Goal: Entertainment & Leisure: Consume media (video, audio)

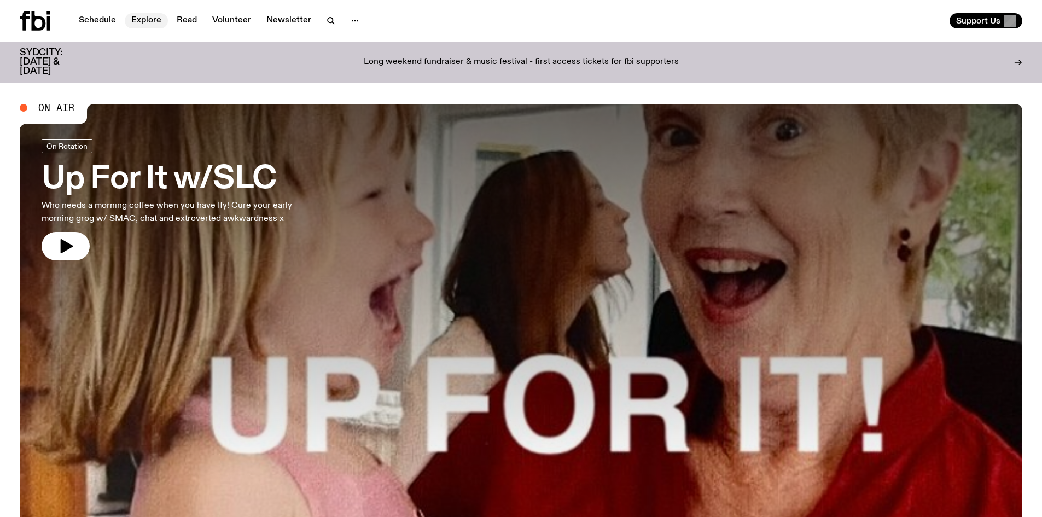
click at [143, 21] on link "Explore" at bounding box center [146, 20] width 43 height 15
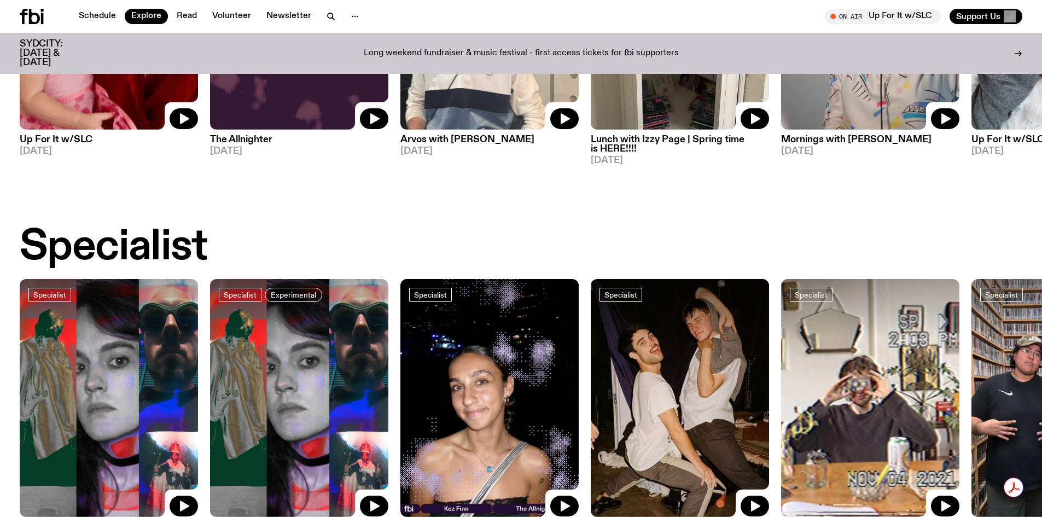
scroll to position [703, 0]
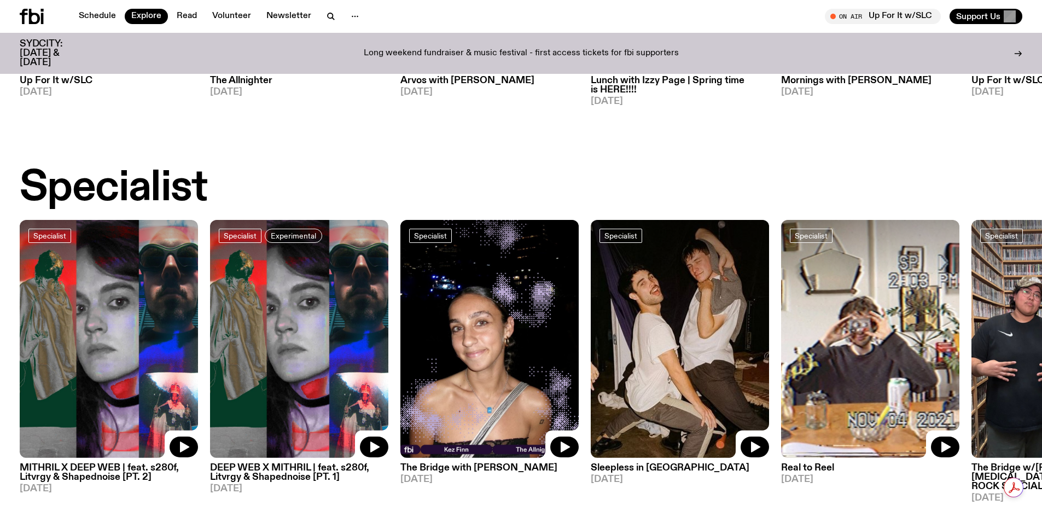
click at [299, 473] on h3 "DEEP WEB X MITHRIL | feat. s280f, Litvrgy & Shapednoise [PT. 1]" at bounding box center [299, 472] width 178 height 19
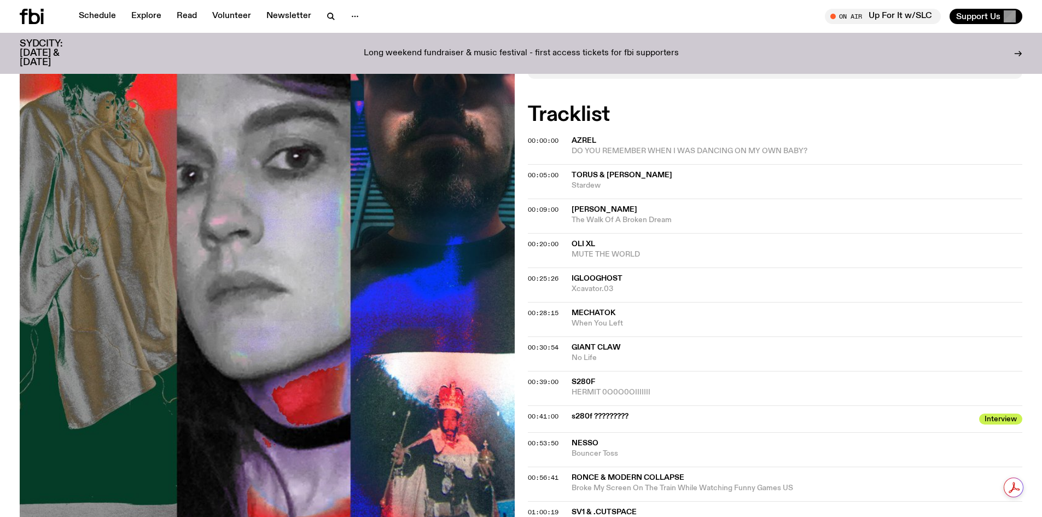
scroll to position [544, 0]
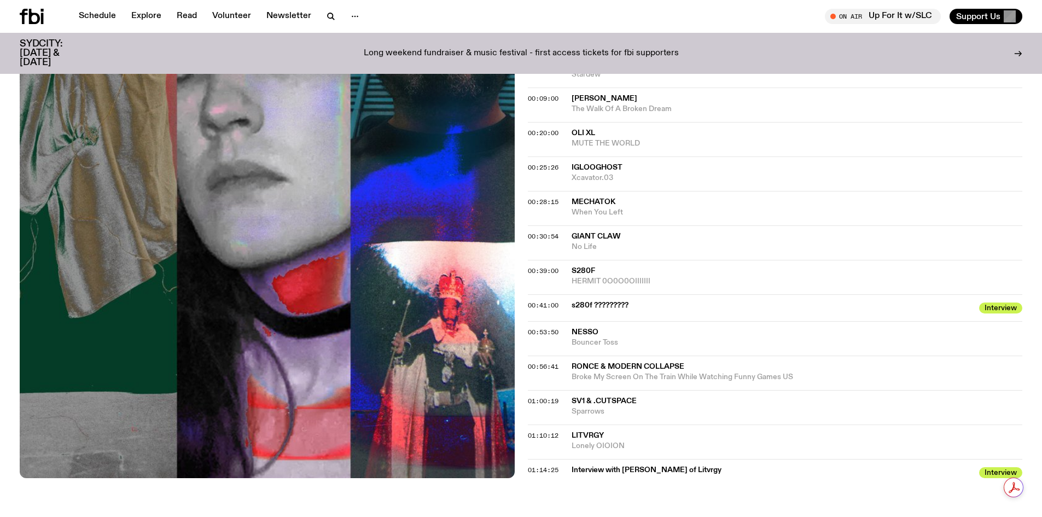
click at [515, 266] on span "S280F" at bounding box center [797, 271] width 451 height 10
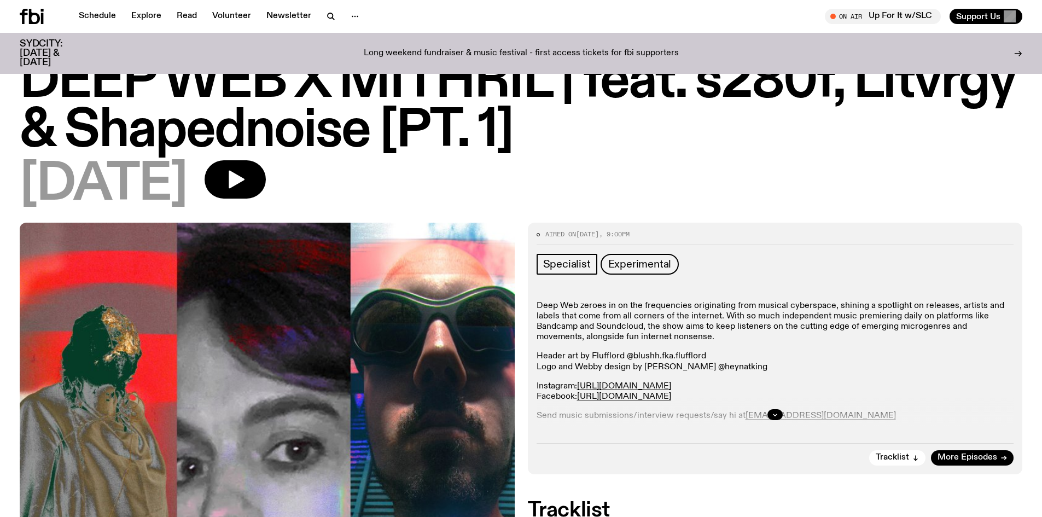
scroll to position [0, 0]
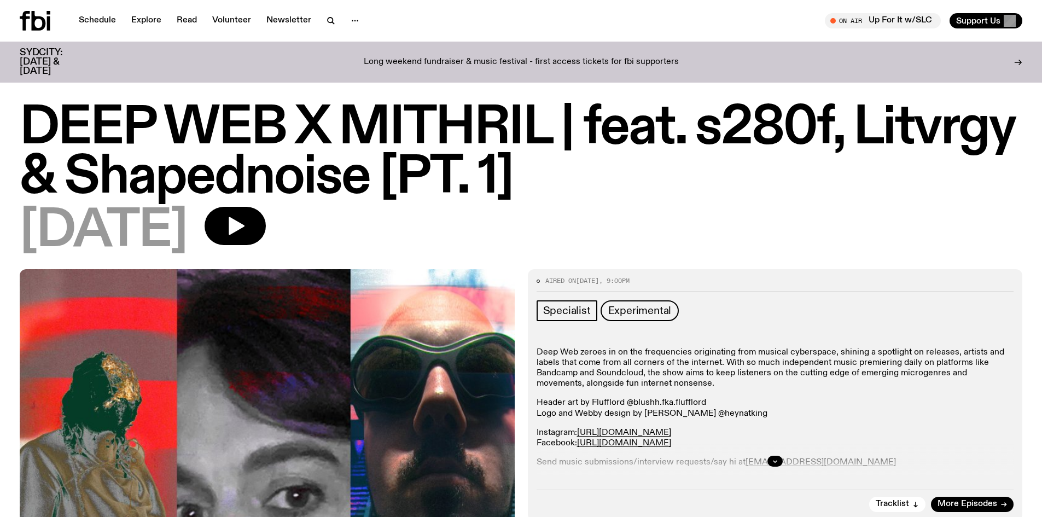
click at [292, 246] on div "[DATE]" at bounding box center [521, 231] width 1003 height 49
click at [246, 230] on icon "button" at bounding box center [235, 226] width 22 height 22
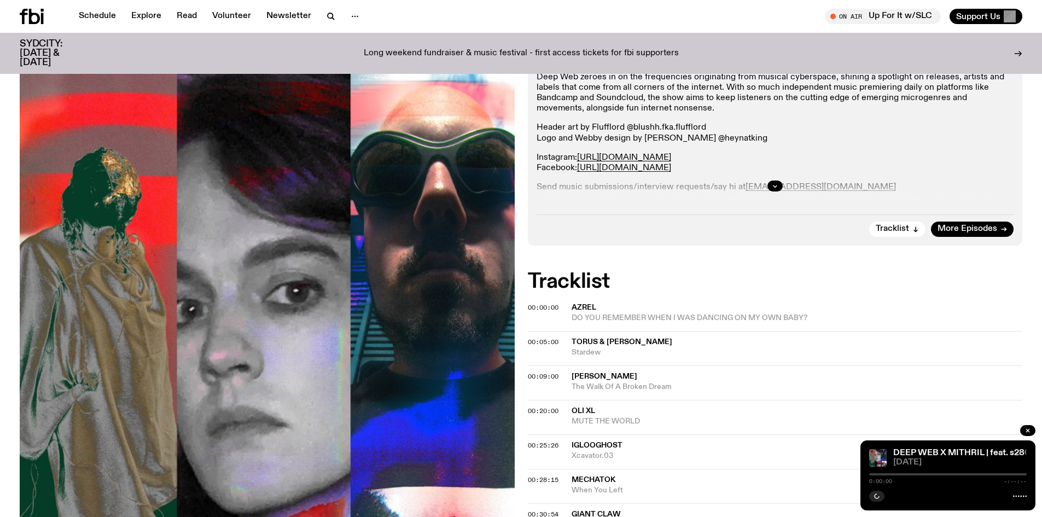
scroll to position [431, 0]
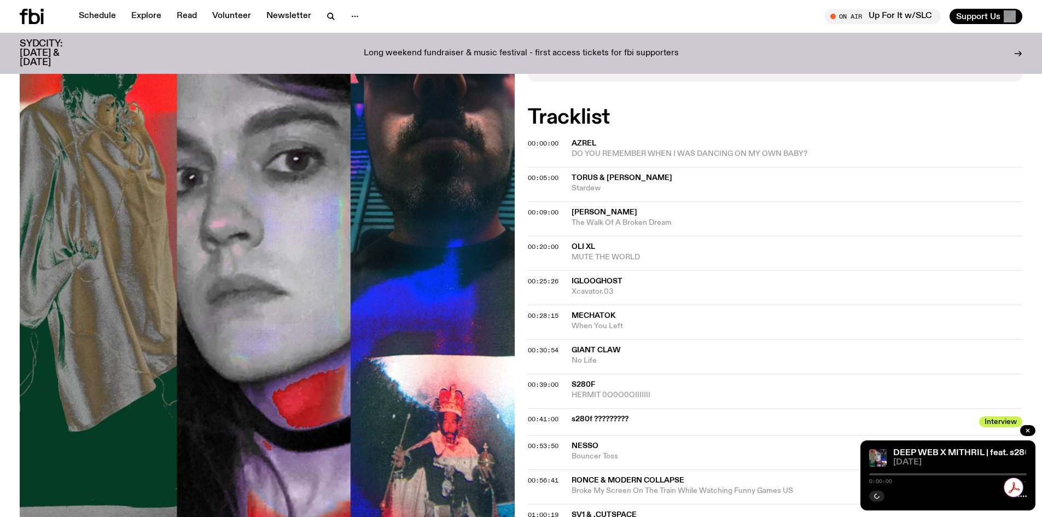
click at [515, 474] on div at bounding box center [948, 474] width 158 height 2
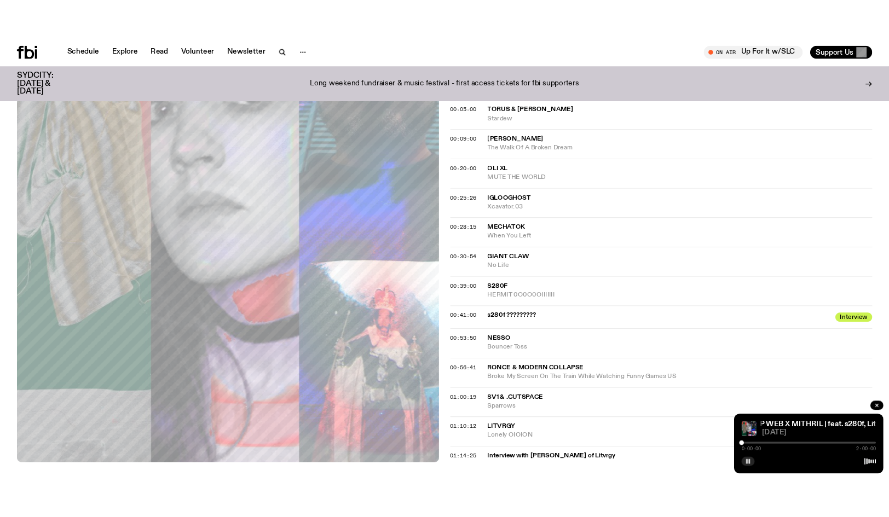
scroll to position [540, 0]
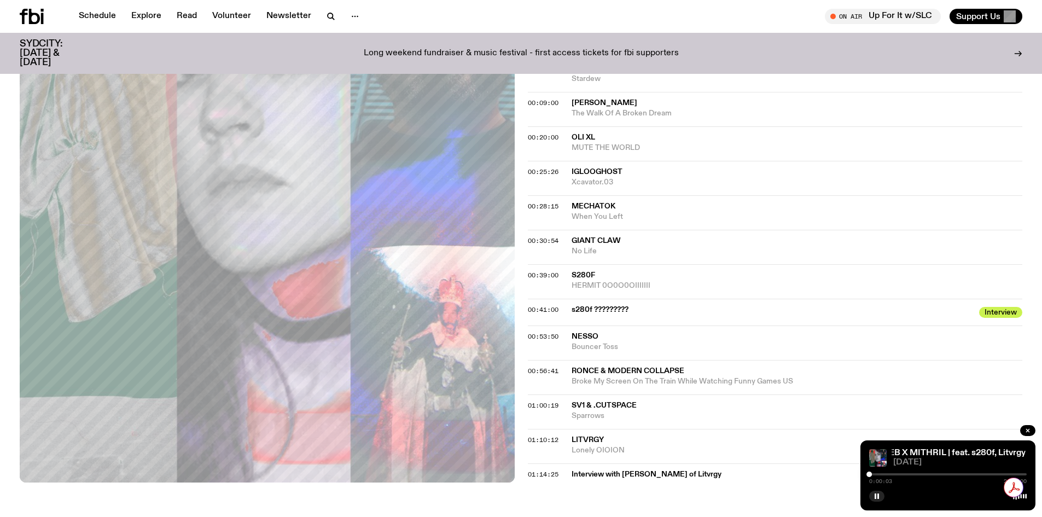
click at [515, 473] on div "0:00:03 2:00:00" at bounding box center [948, 477] width 158 height 13
click at [515, 476] on div "0:00:03 2:00:00" at bounding box center [948, 477] width 158 height 13
click at [515, 475] on div at bounding box center [948, 474] width 158 height 2
click at [515, 473] on div "0:31:40 2:00:00" at bounding box center [948, 477] width 158 height 13
click at [515, 474] on div "0:31:41 2:00:00" at bounding box center [948, 477] width 158 height 13
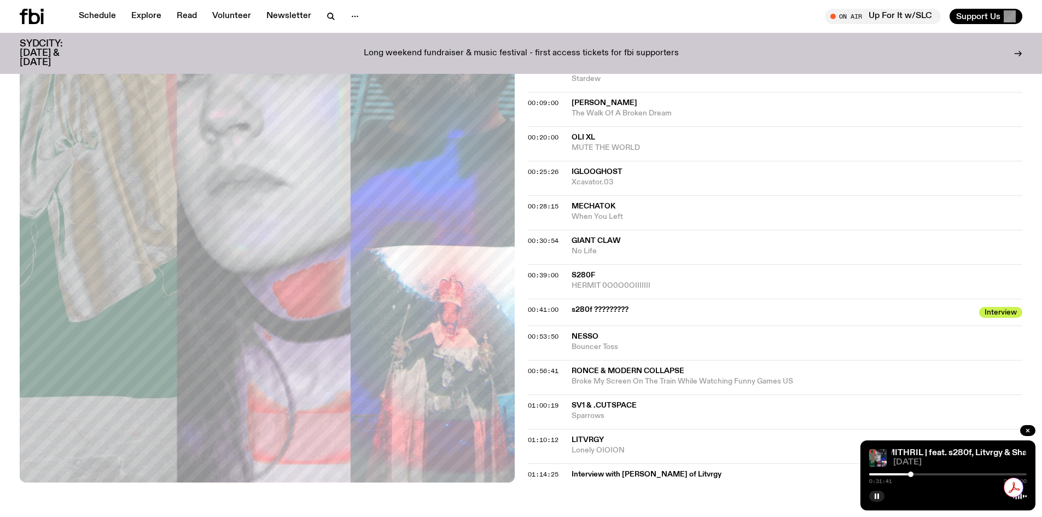
click at [515, 475] on div at bounding box center [948, 474] width 158 height 2
click at [515, 475] on div at bounding box center [843, 474] width 158 height 2
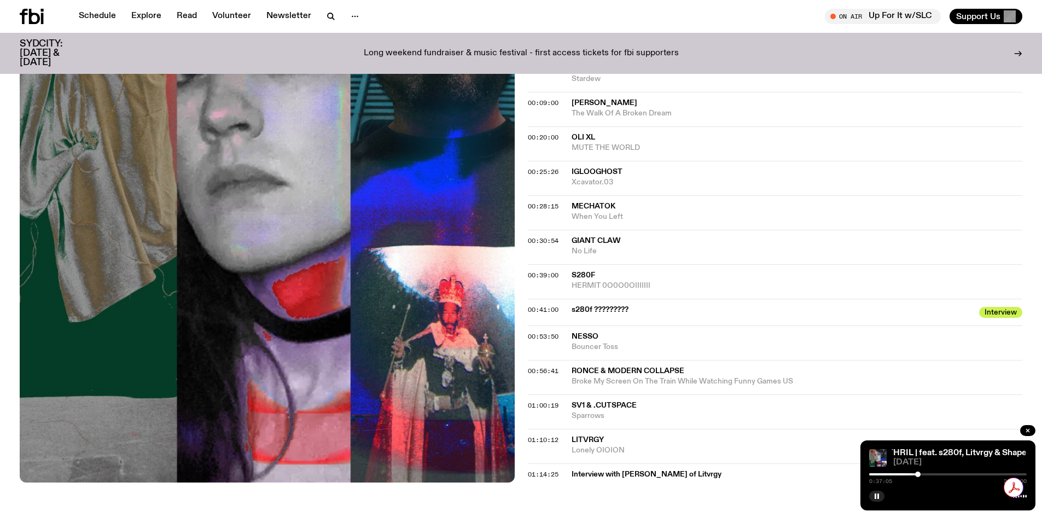
click at [515, 475] on div at bounding box center [917, 474] width 5 height 5
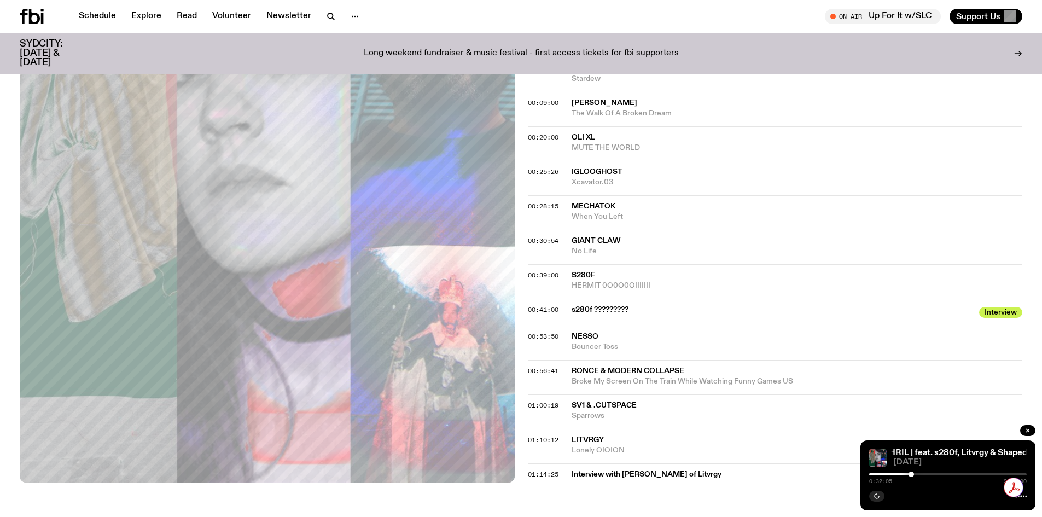
click at [515, 475] on div at bounding box center [911, 474] width 5 height 5
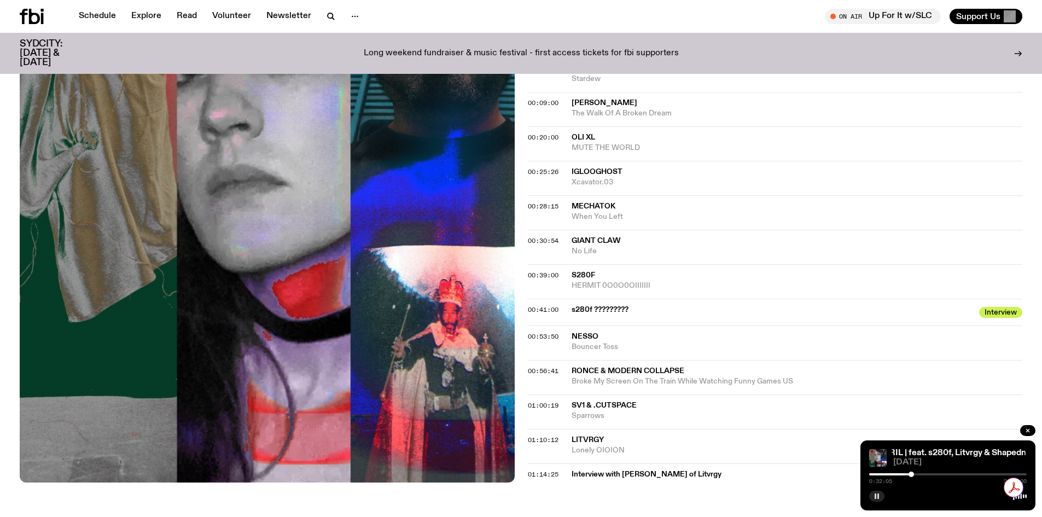
click at [515, 499] on button "button" at bounding box center [876, 496] width 15 height 11
click at [515, 498] on div at bounding box center [948, 495] width 158 height 13
click at [515, 492] on div at bounding box center [948, 495] width 158 height 13
click at [515, 495] on icon "button" at bounding box center [877, 496] width 7 height 7
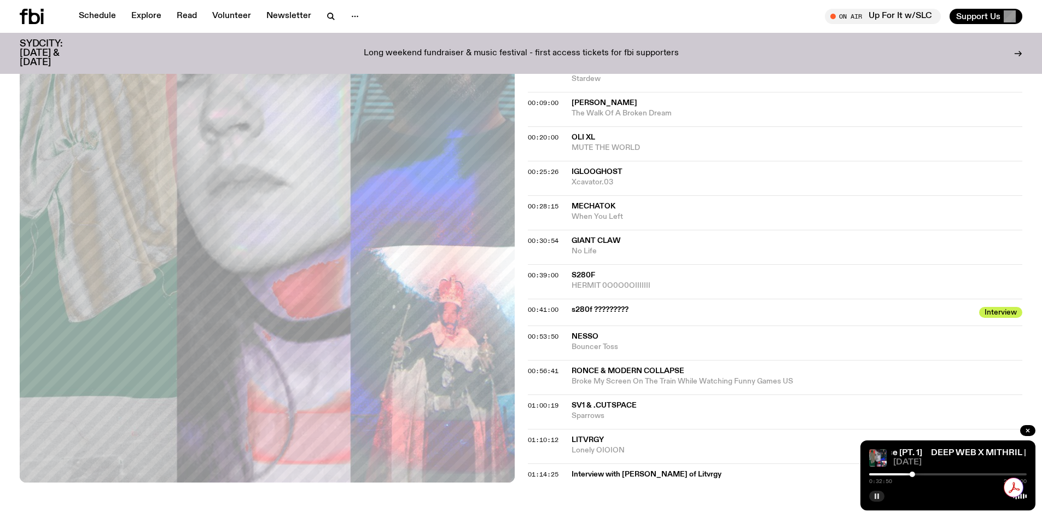
click at [515, 474] on div at bounding box center [948, 474] width 158 height 2
click at [515, 473] on div at bounding box center [948, 474] width 158 height 2
click at [515, 474] on div at bounding box center [846, 474] width 158 height 2
click at [515, 451] on link "DEEP WEB X MITHRIL | feat. s280f, Litvrgy & Shapednoise [PT. 1]" at bounding box center [1036, 453] width 256 height 9
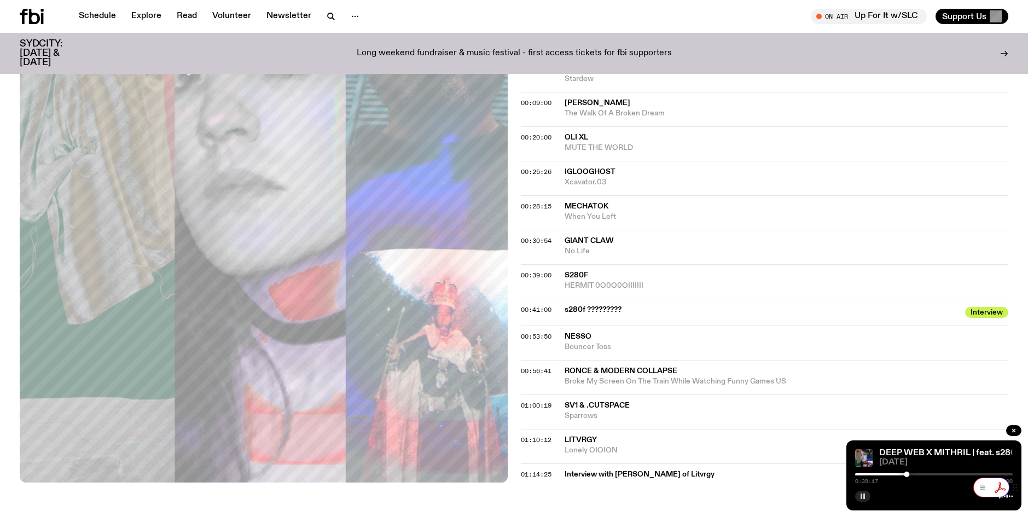
click at [515, 487] on div "Get summaries and key insights using AI Assistant powered by Adobe Acrobat" at bounding box center [1000, 488] width 55 height 20
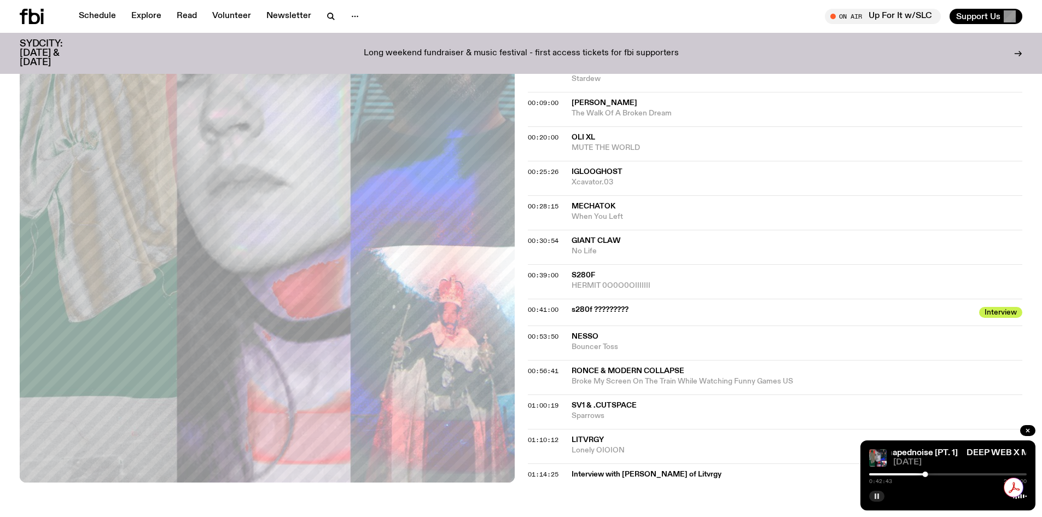
click at [515, 474] on div at bounding box center [847, 474] width 158 height 2
click at [515, 473] on div "0:36:15 2:00:00" at bounding box center [948, 477] width 158 height 13
click at [515, 475] on div at bounding box center [838, 474] width 158 height 2
click at [515, 468] on div "DEEP WEB X MITHRIL | feat. s280f, Litvrgy & Shapednoise [PT. 1] DEEP WEB X MITH…" at bounding box center [948, 475] width 175 height 70
click at [515, 475] on div at bounding box center [948, 474] width 158 height 2
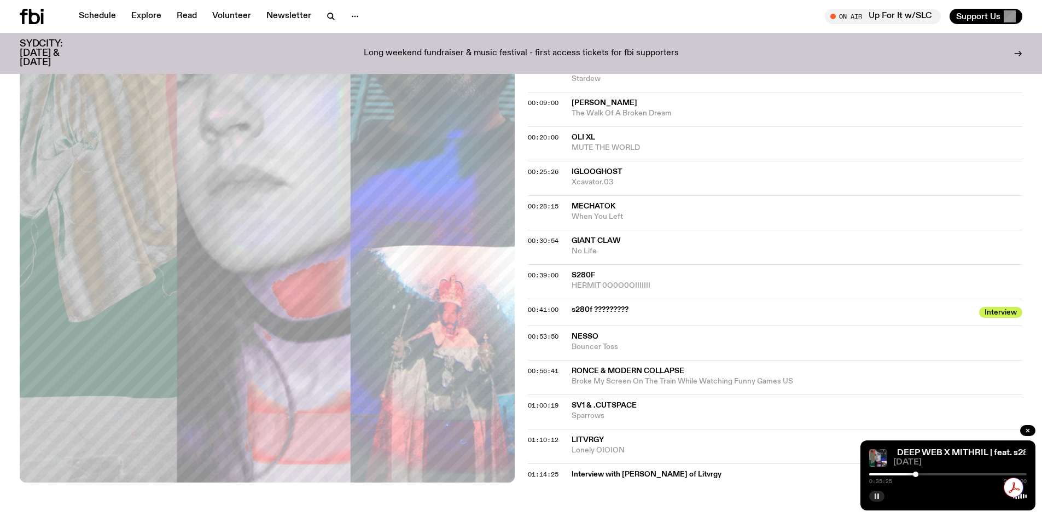
click at [515, 474] on div at bounding box center [948, 474] width 158 height 2
click at [515, 498] on button "button" at bounding box center [876, 496] width 15 height 11
